Goal: Task Accomplishment & Management: Use online tool/utility

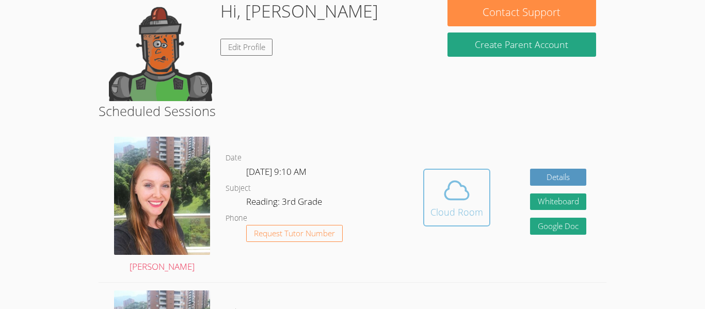
scroll to position [103, 0]
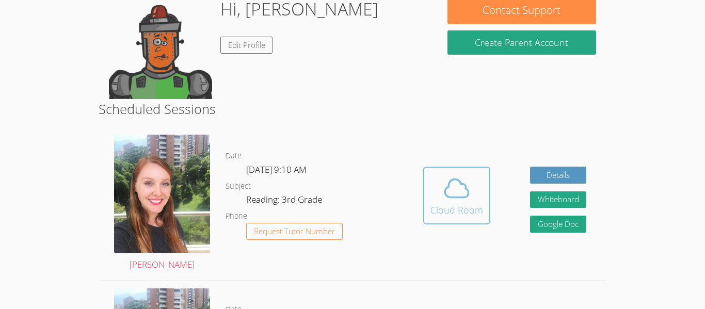
click at [454, 203] on div "Cloud Room" at bounding box center [457, 210] width 53 height 14
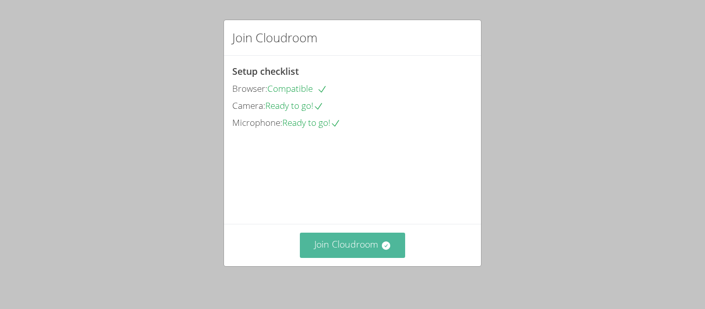
click at [339, 251] on button "Join Cloudroom" at bounding box center [353, 245] width 106 height 25
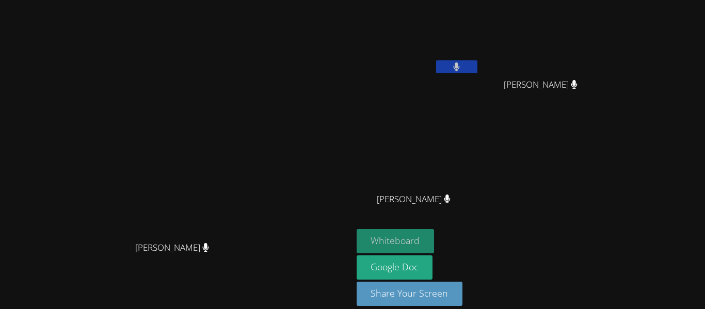
click at [435, 237] on button "Whiteboard" at bounding box center [396, 241] width 78 height 24
